Goal: Check status: Check status

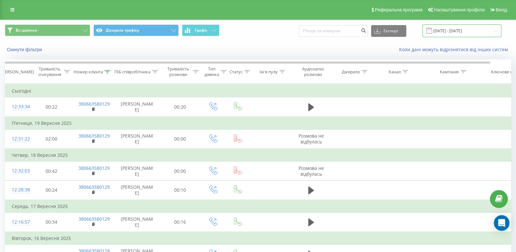
click at [448, 31] on input "08.09.2025 - 28.09.2025" at bounding box center [462, 30] width 79 height 13
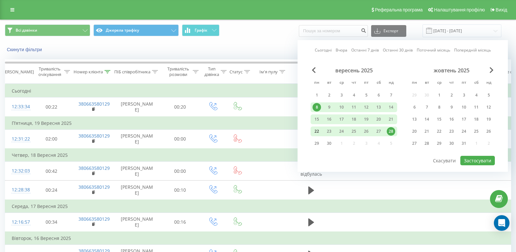
click at [315, 131] on div "22" at bounding box center [317, 131] width 8 height 8
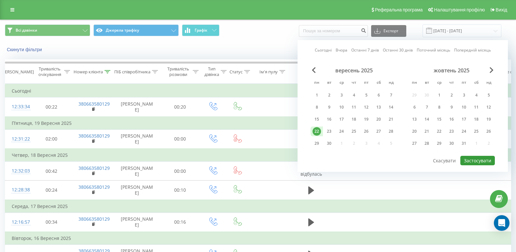
click at [483, 159] on button "Застосувати" at bounding box center [478, 160] width 35 height 9
type input "[DATE] - [DATE]"
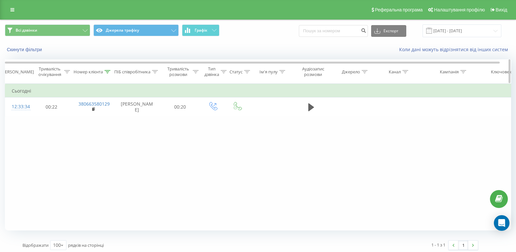
click at [61, 71] on div "Тривалість очікування" at bounding box center [50, 71] width 26 height 11
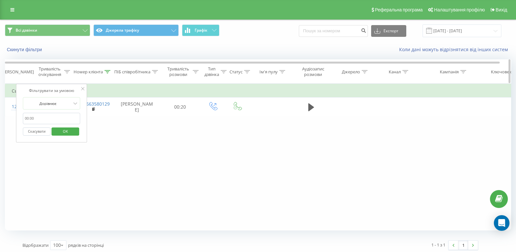
click at [70, 71] on div "Тривалість очікування" at bounding box center [51, 71] width 41 height 11
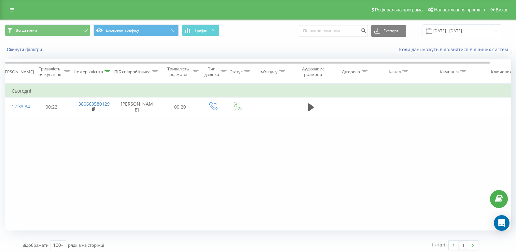
click at [70, 73] on icon at bounding box center [67, 71] width 6 height 3
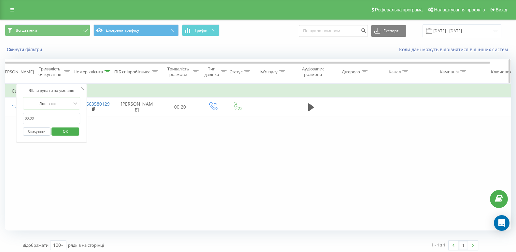
click at [97, 70] on div "Номер клієнта" at bounding box center [88, 72] width 29 height 6
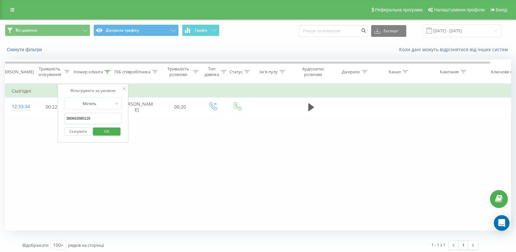
click at [87, 117] on input "380663580129" at bounding box center [93, 118] width 57 height 11
click button "OK" at bounding box center [107, 131] width 28 height 8
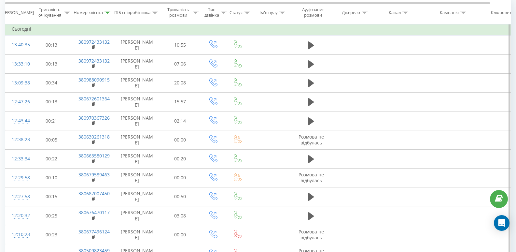
scroll to position [35, 0]
